Goal: Book appointment/travel/reservation

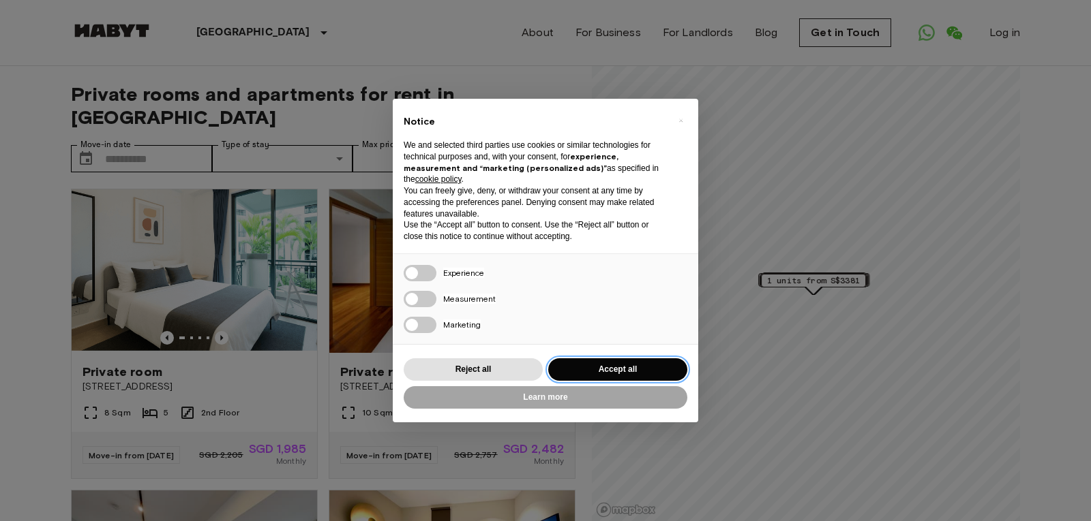
click at [593, 362] on button "Accept all" at bounding box center [617, 370] width 139 height 22
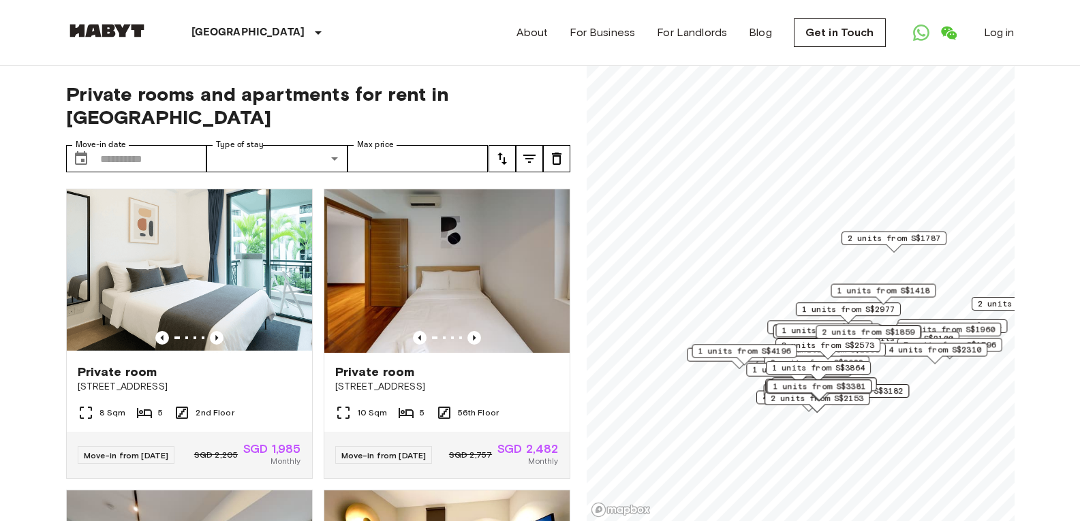
drag, startPoint x: 874, startPoint y: 402, endPoint x: 868, endPoint y: 369, distance: 34.0
click at [868, 384] on div "1 units from S$3182" at bounding box center [856, 394] width 105 height 21
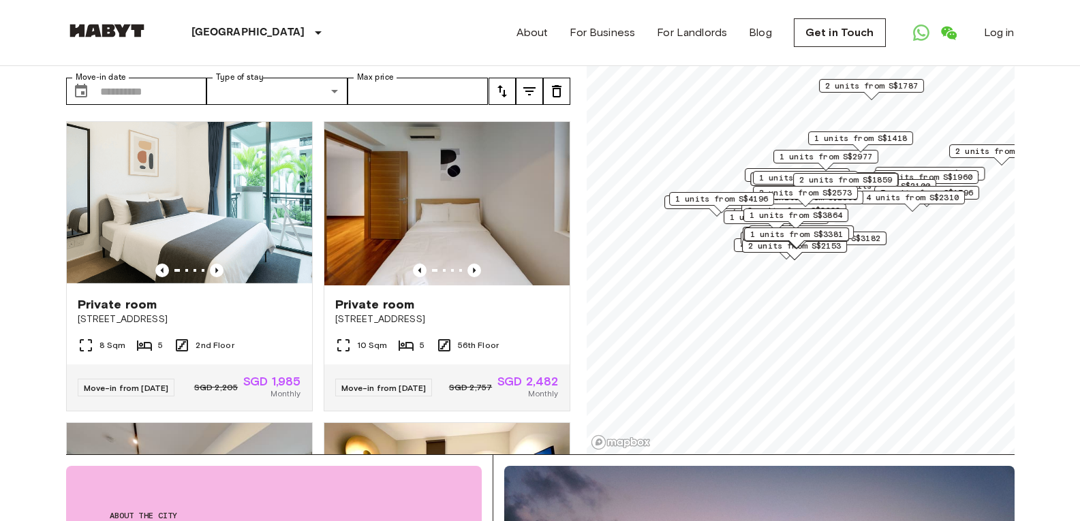
scroll to position [68, 0]
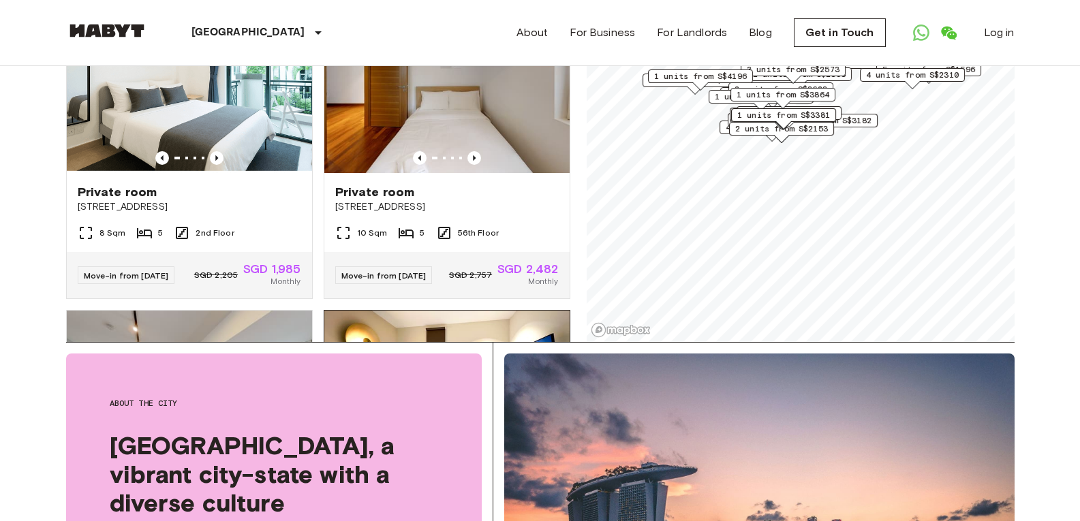
scroll to position [273, 0]
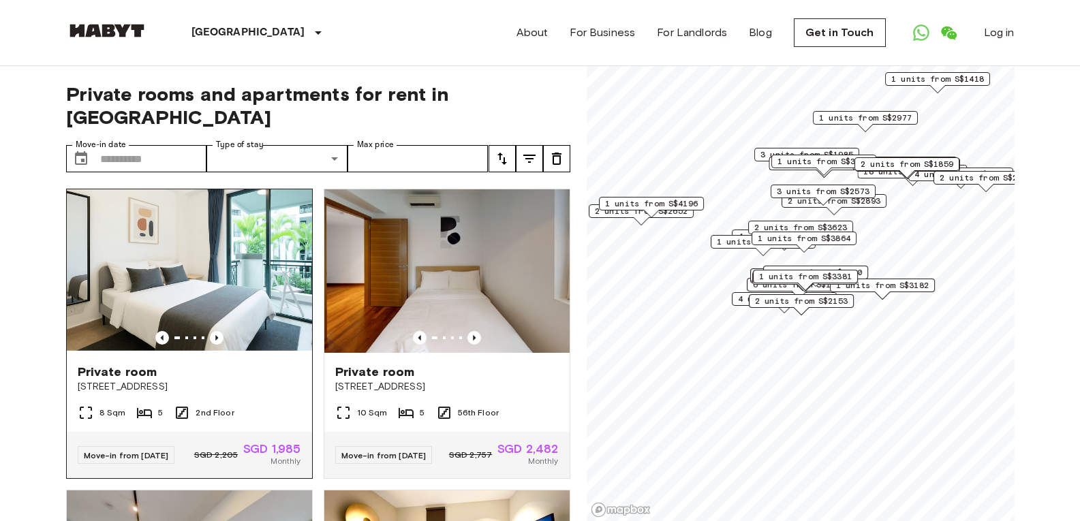
click at [176, 231] on img at bounding box center [189, 272] width 245 height 164
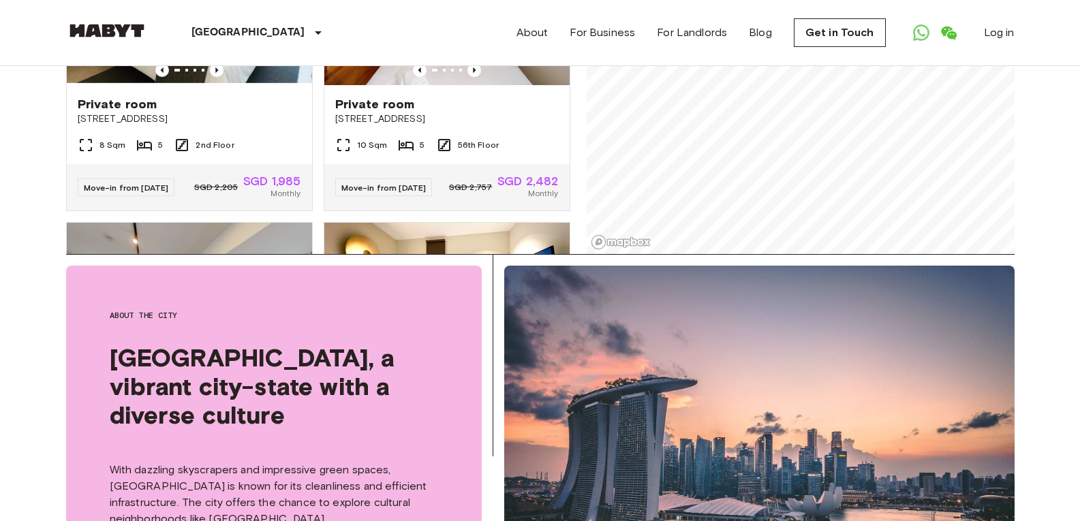
scroll to position [301, 0]
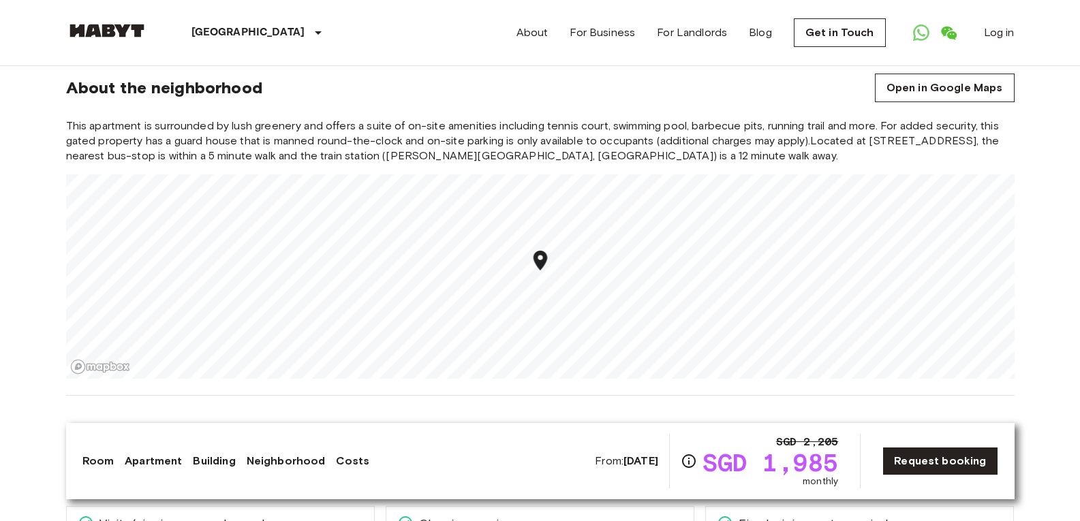
scroll to position [1712, 0]
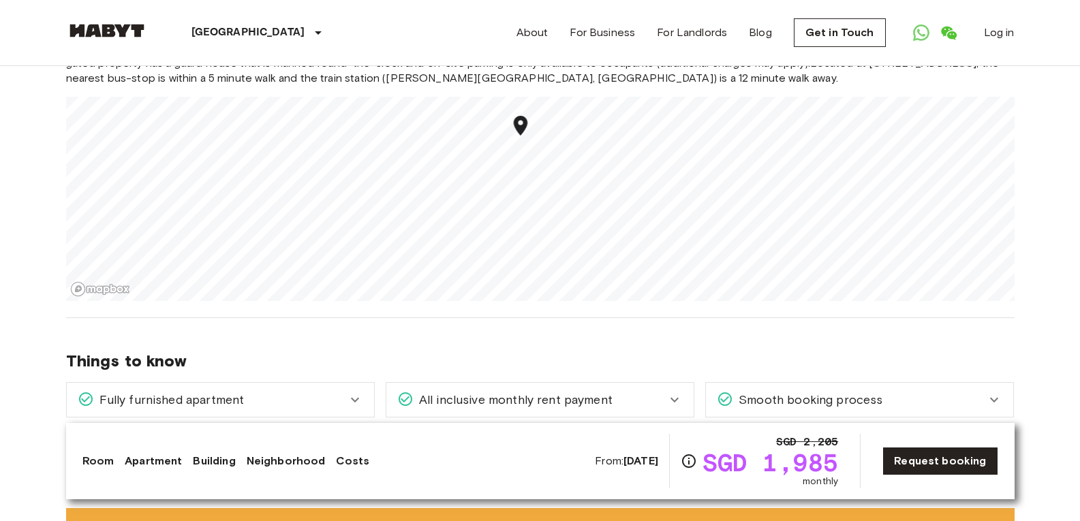
click at [524, 121] on icon "Map marker" at bounding box center [521, 126] width 24 height 24
